Goal: Task Accomplishment & Management: Manage account settings

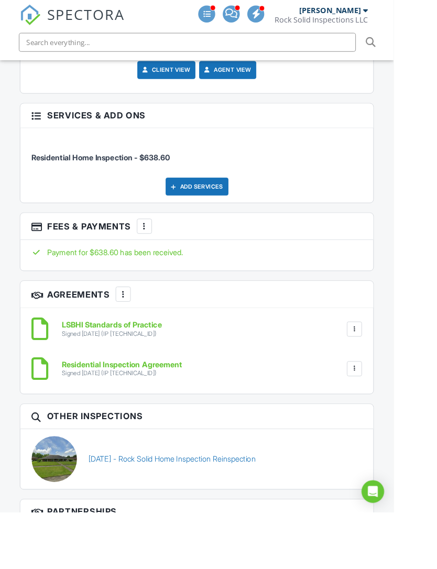
scroll to position [1896, 0]
click at [242, 503] on link "08/27/2025 - Rock Solid Home Inspection Reinspection" at bounding box center [190, 509] width 185 height 12
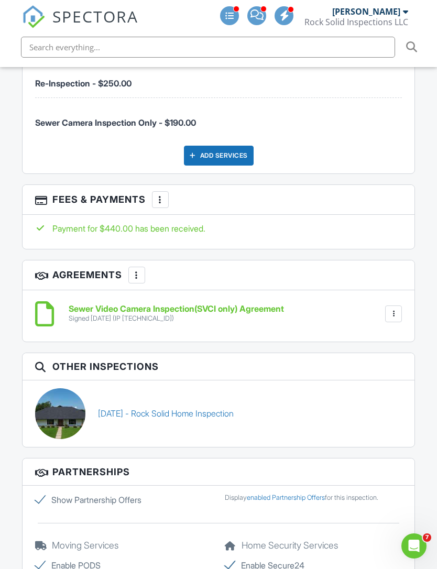
click at [162, 194] on div at bounding box center [160, 199] width 10 height 10
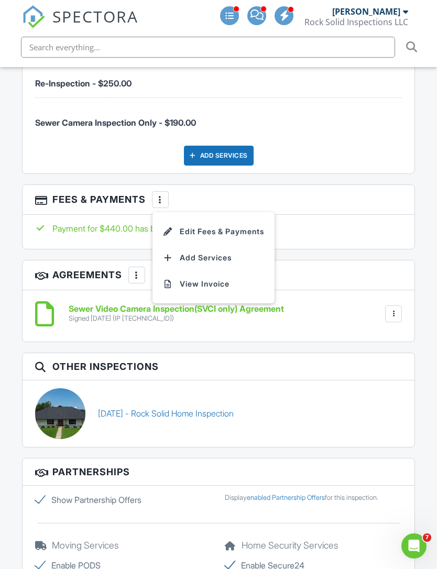
click at [197, 218] on li "Edit Fees & Payments" at bounding box center [213, 231] width 109 height 26
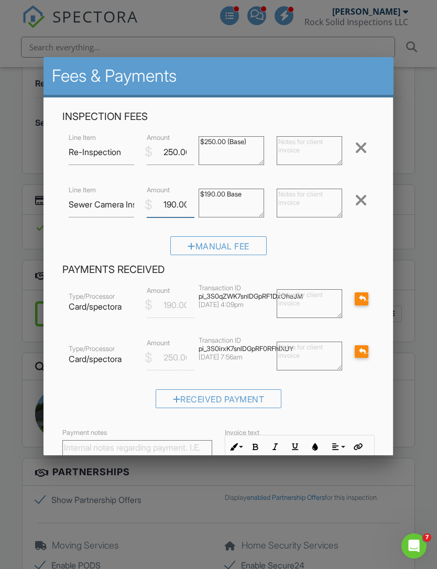
click at [194, 202] on input "190.00" at bounding box center [171, 205] width 48 height 26
click at [192, 202] on input "190.00" at bounding box center [171, 205] width 48 height 26
click at [194, 200] on input "190.00" at bounding box center [171, 205] width 48 height 26
type input "1"
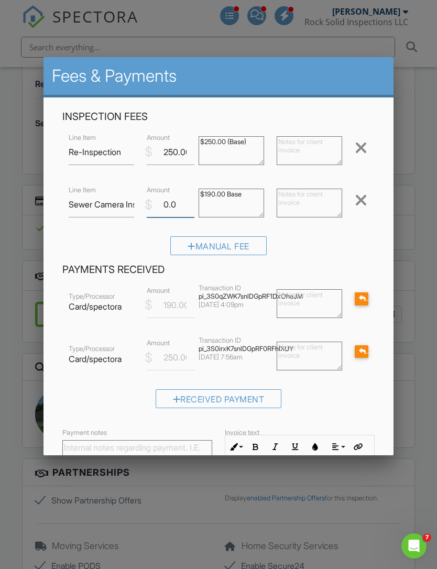
type input "0.00"
click at [356, 206] on div at bounding box center [360, 200] width 13 height 17
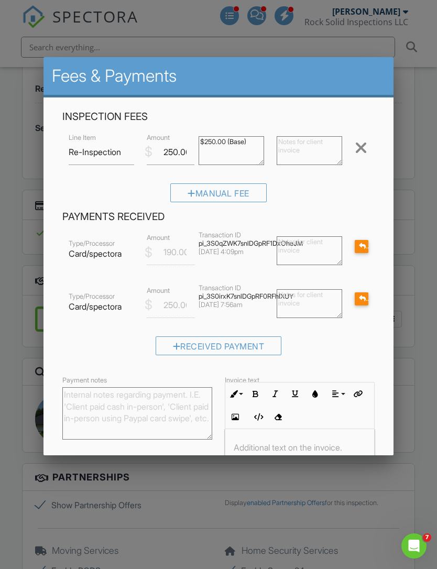
scroll to position [0, 0]
click at [361, 246] on div at bounding box center [362, 246] width 7 height 7
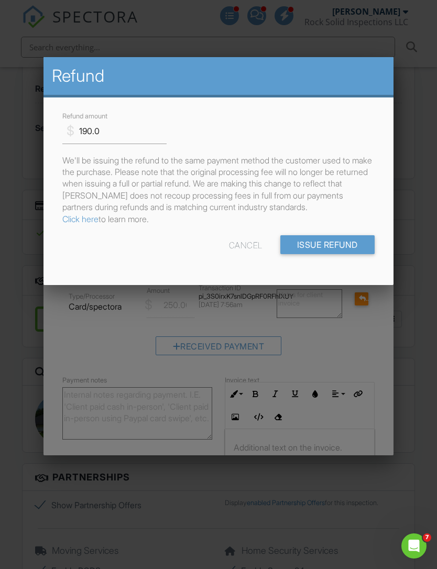
click at [347, 248] on input "Issue Refund" at bounding box center [327, 244] width 94 height 19
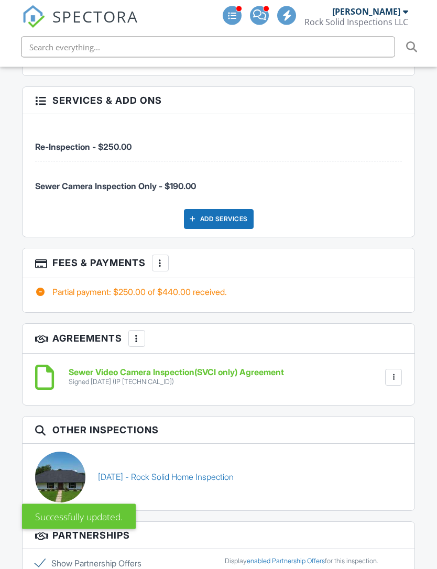
scroll to position [1795, 0]
click at [160, 258] on div at bounding box center [160, 263] width 10 height 10
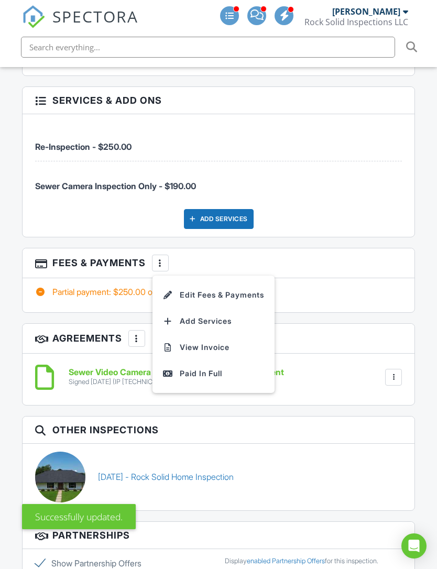
click at [223, 282] on li "Edit Fees & Payments" at bounding box center [213, 295] width 109 height 26
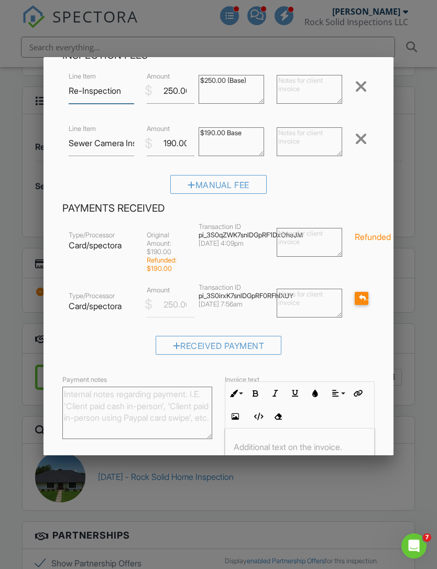
scroll to position [64, 0]
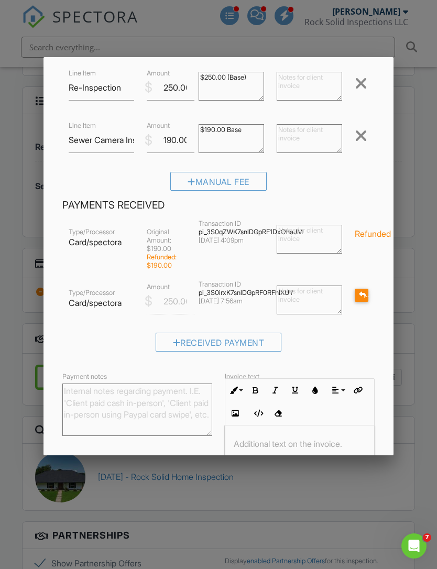
click at [365, 136] on div at bounding box center [360, 135] width 13 height 17
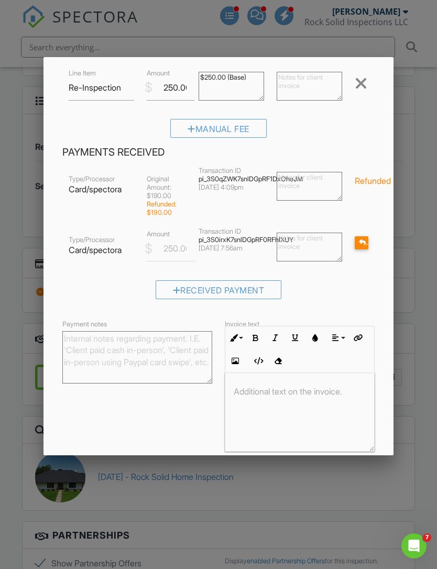
click at [349, 470] on input "Save" at bounding box center [353, 471] width 56 height 19
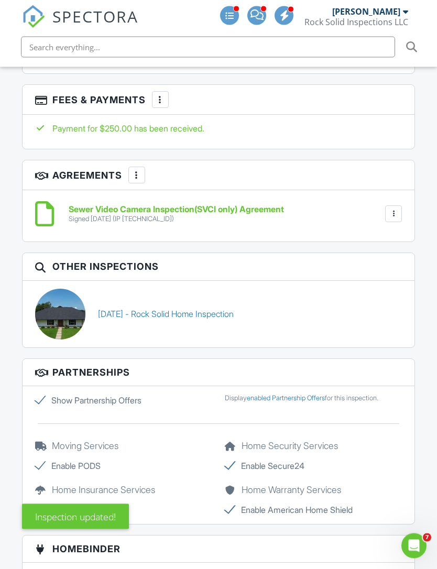
scroll to position [1919, 0]
click at [394, 208] on div at bounding box center [393, 213] width 10 height 10
click at [376, 256] on li "Delete" at bounding box center [366, 269] width 60 height 26
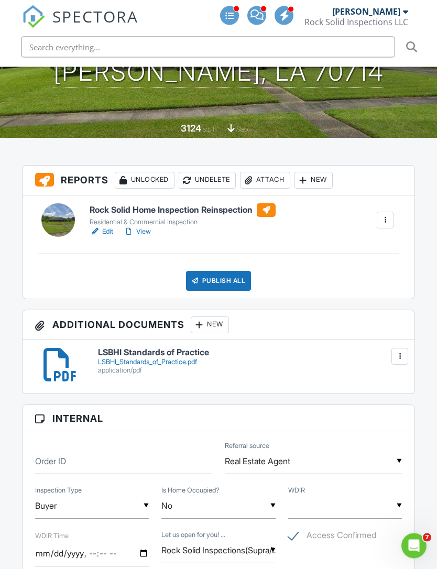
scroll to position [215, 0]
